Goal: Information Seeking & Learning: Compare options

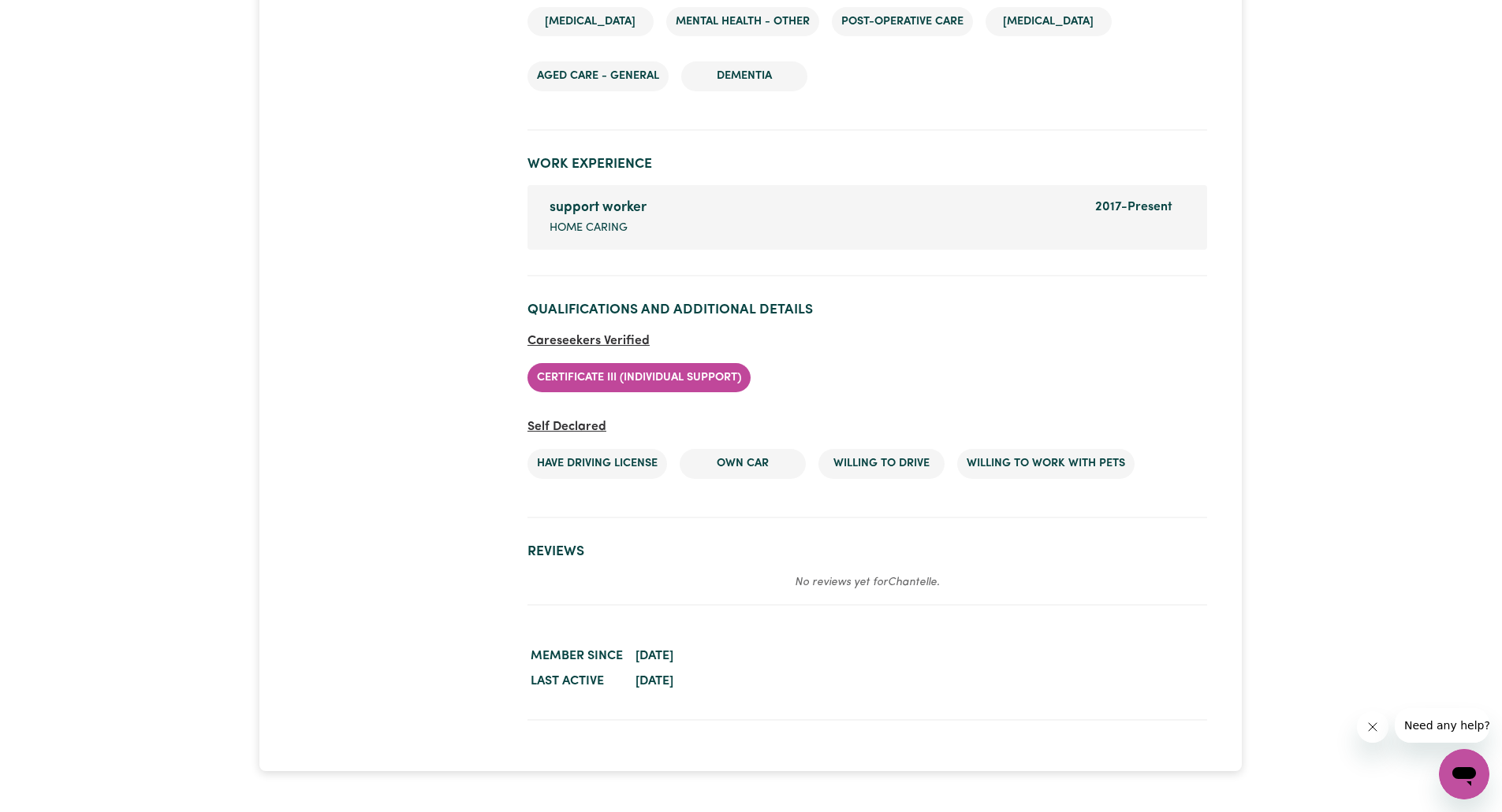
scroll to position [2272, 0]
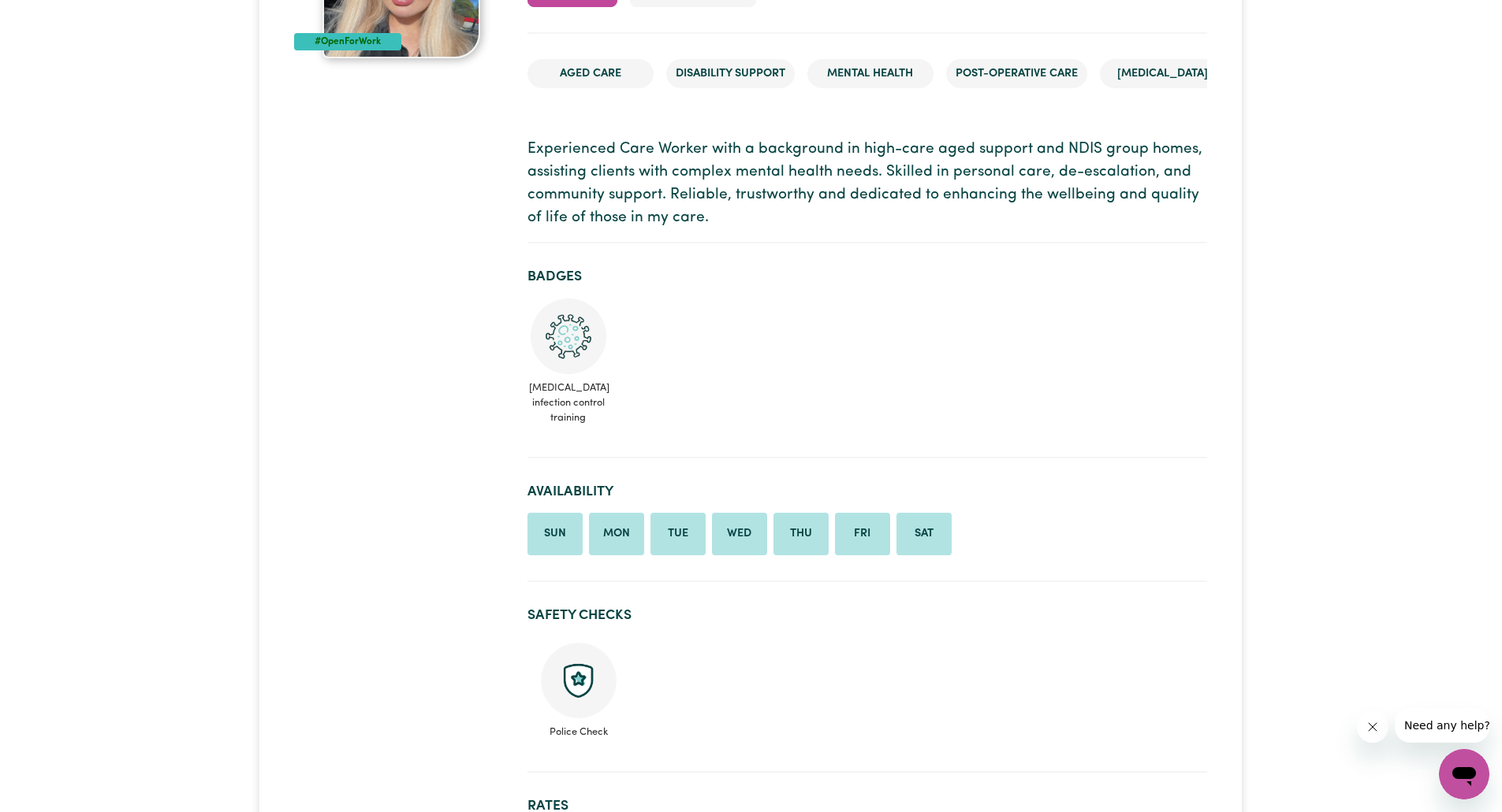
scroll to position [0, 0]
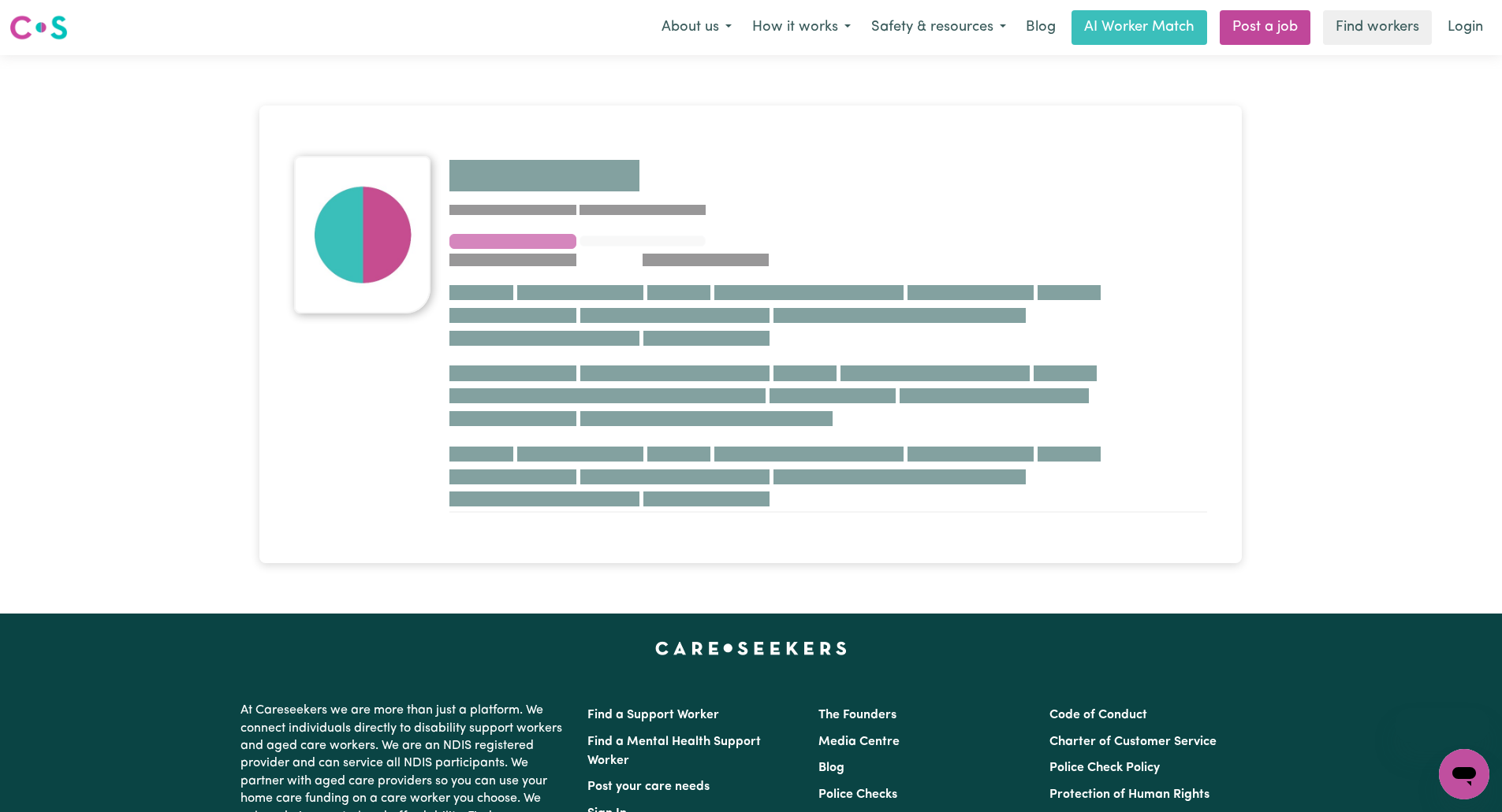
click at [147, 389] on div at bounding box center [751, 334] width 1502 height 559
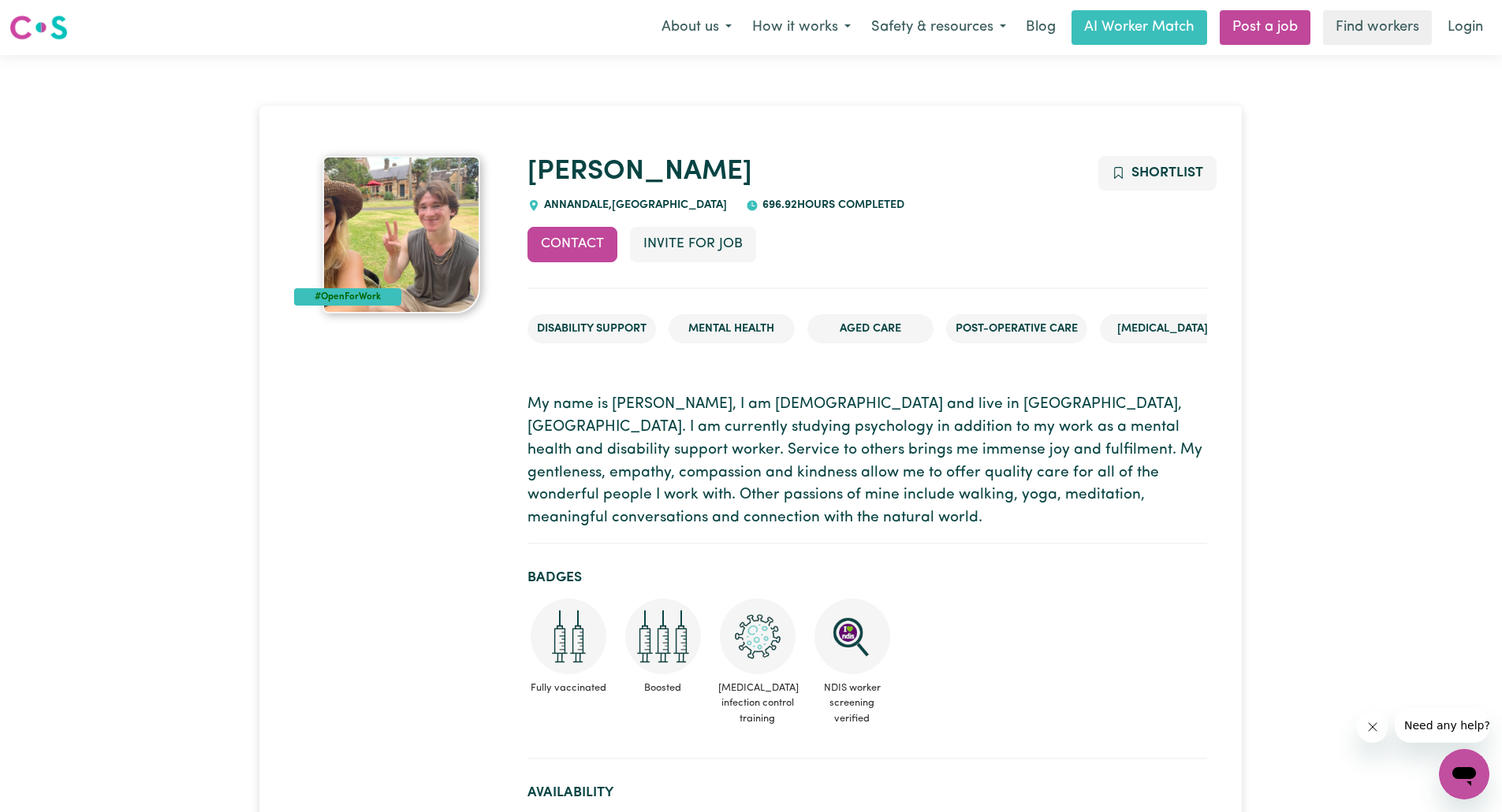
click at [877, 475] on p "My name is Darcy, I am 24 years old and live in Annandale, Sydney. I am current…" at bounding box center [867, 462] width 679 height 136
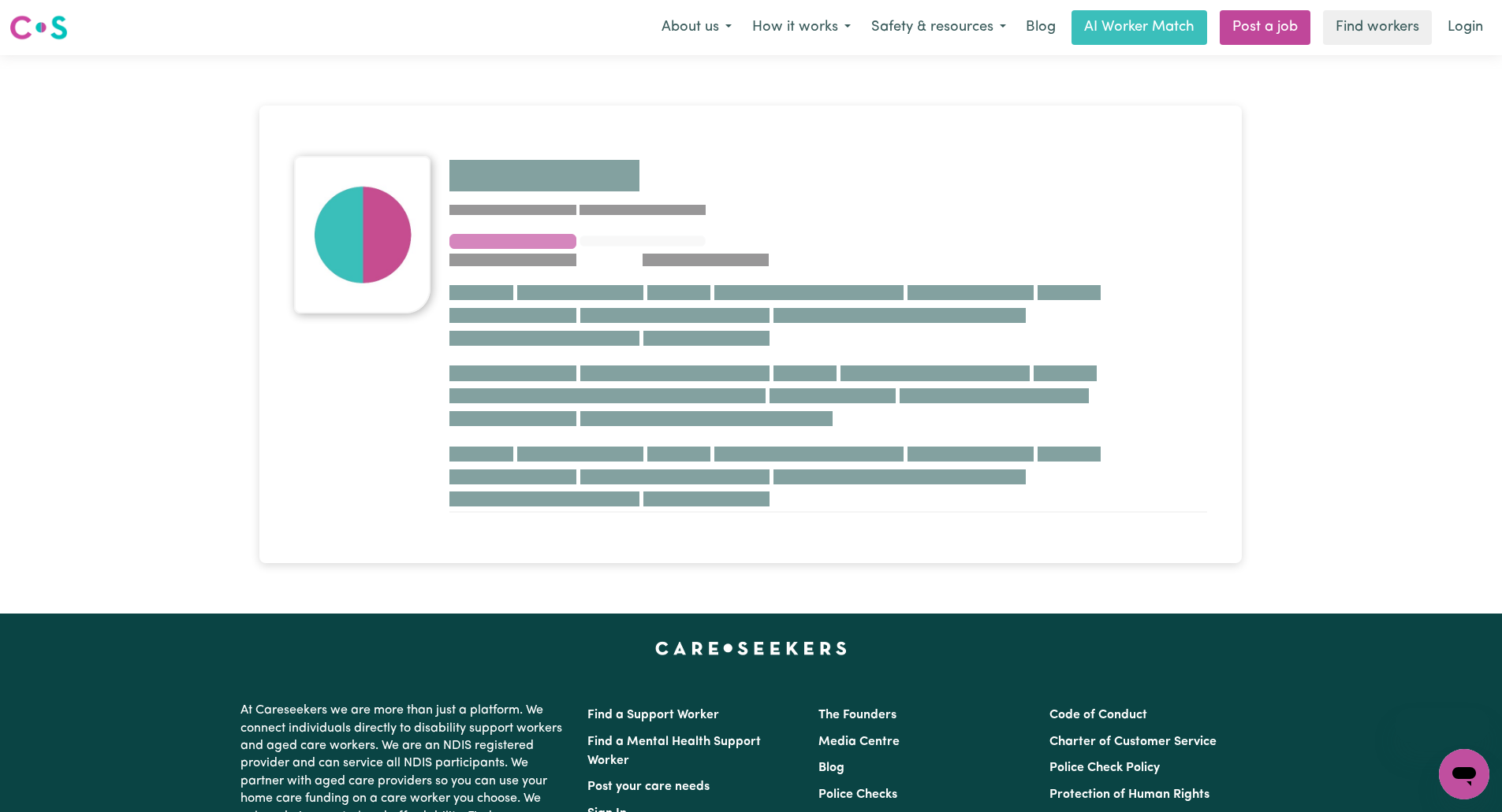
click at [167, 476] on div at bounding box center [751, 334] width 1502 height 559
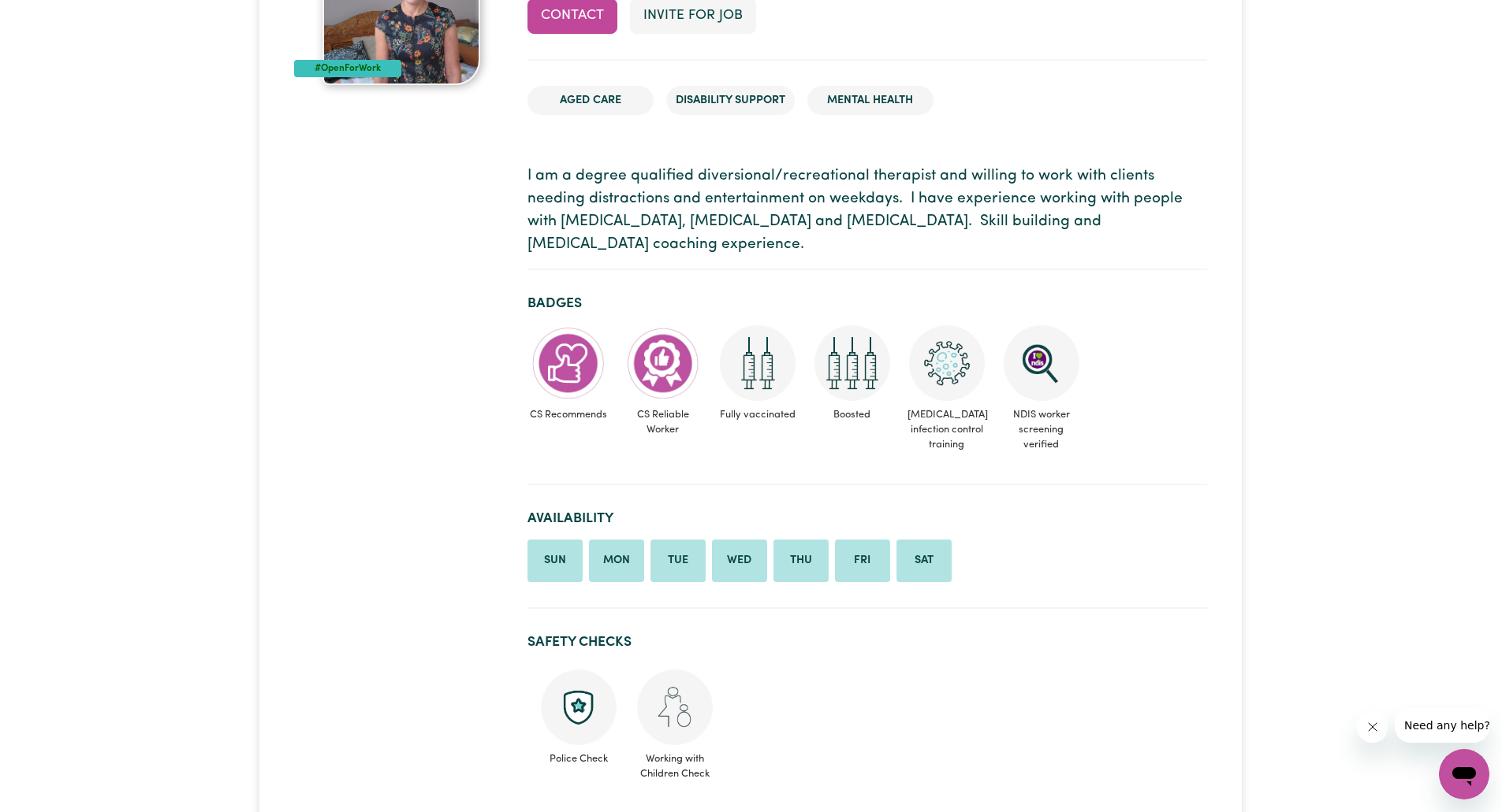
scroll to position [103, 0]
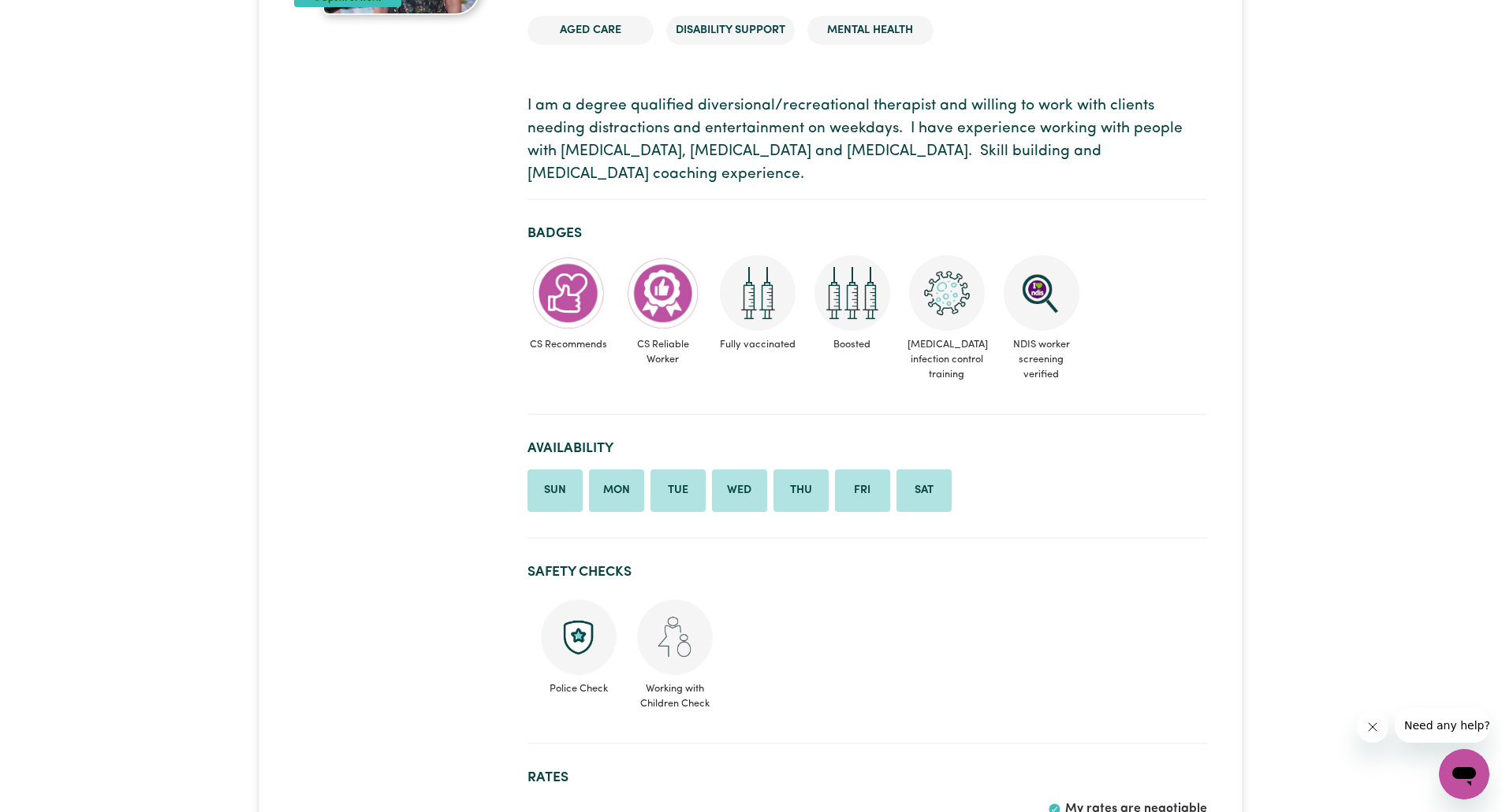
scroll to position [153, 0]
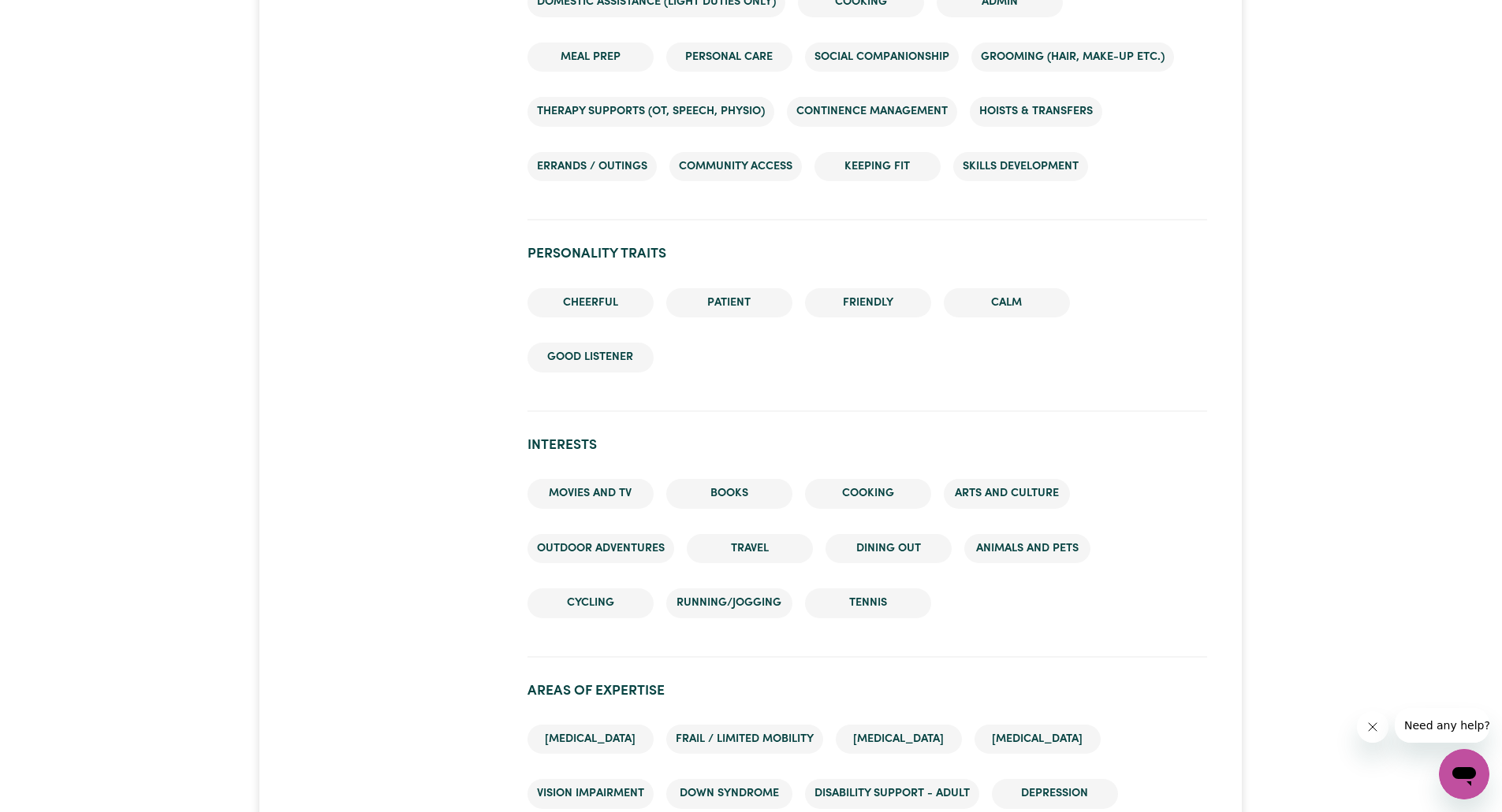
scroll to position [1352, 0]
